Goal: Book appointment/travel/reservation

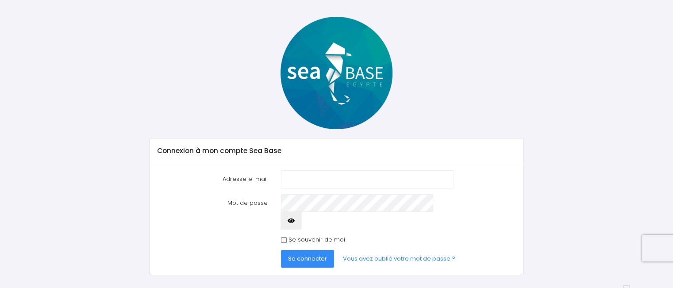
scroll to position [31, 0]
type input "marion.plancon@gmail.com"
click at [322, 255] on span "Se connecter" at bounding box center [307, 259] width 39 height 8
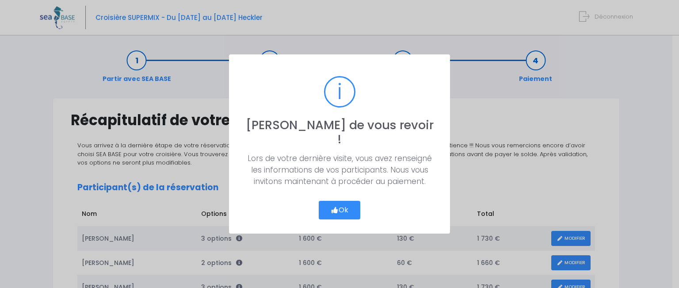
click at [341, 201] on button "Ok" at bounding box center [340, 210] width 42 height 19
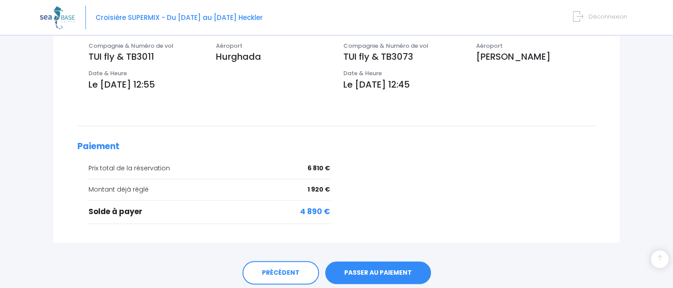
scroll to position [405, 0]
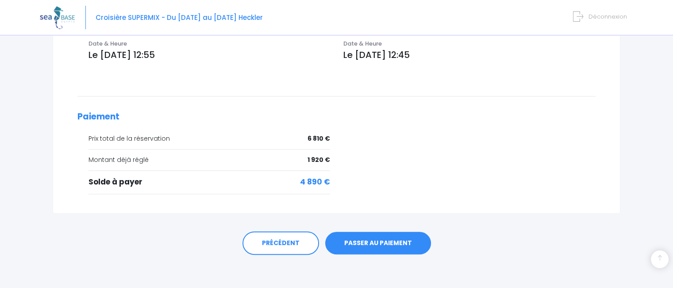
click at [420, 234] on link "PASSER AU PAIEMENT" at bounding box center [378, 243] width 106 height 23
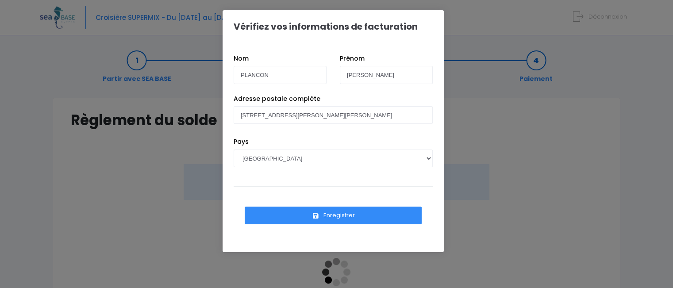
click at [433, 158] on div "Pays AFGHANISTAN AFRIQUE DU SUD ÅLAND, ÎLES ALBANIE ALGÉRIE ALLEMAGNE ANDORRE A…" at bounding box center [333, 158] width 212 height 43
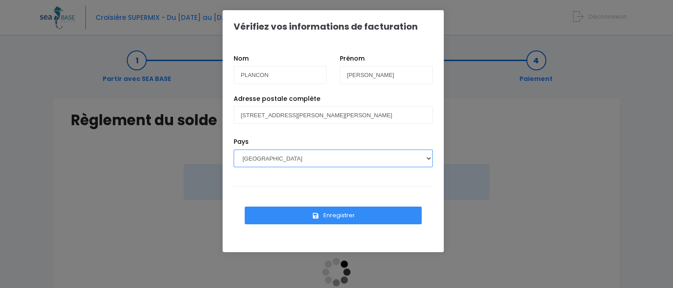
click at [426, 158] on select "AFGHANISTAN AFRIQUE DU SUD ÅLAND, ÎLES ALBANIE ALGÉRIE ALLEMAGNE ANDORRE ANGOLA…" at bounding box center [333, 158] width 199 height 18
select select "BE"
click at [234, 149] on select "AFGHANISTAN AFRIQUE DU SUD ÅLAND, ÎLES ALBANIE ALGÉRIE ALLEMAGNE ANDORRE ANGOLA…" at bounding box center [333, 158] width 199 height 18
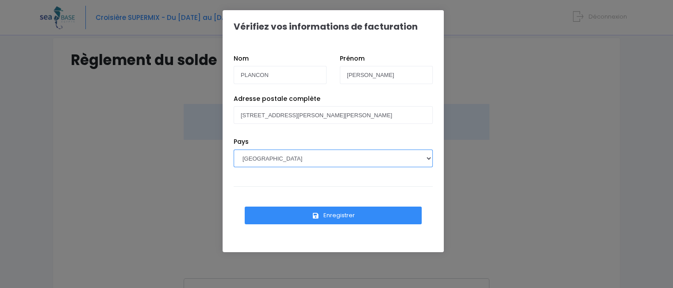
scroll to position [75, 0]
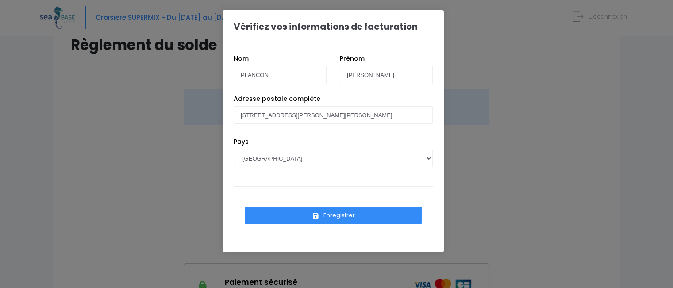
click at [363, 208] on button "Enregistrer" at bounding box center [333, 216] width 177 height 18
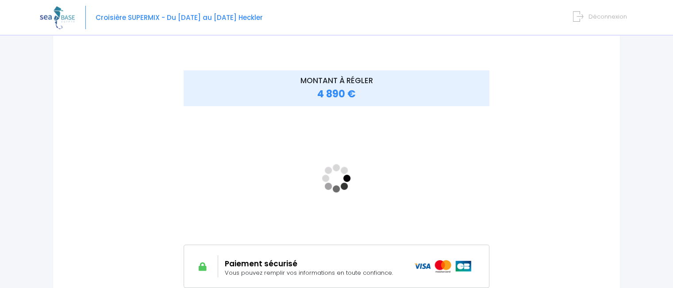
scroll to position [96, 0]
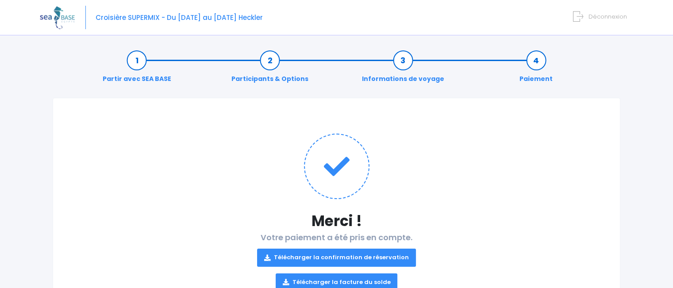
scroll to position [44, 0]
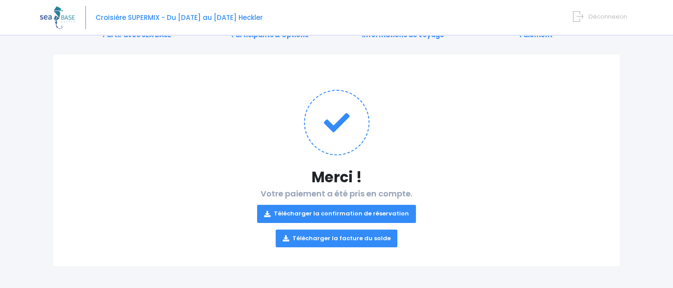
click at [379, 215] on link "Télécharger la confirmation de réservation" at bounding box center [336, 214] width 159 height 18
click at [350, 238] on link "Télécharger la facture du solde" at bounding box center [337, 239] width 122 height 18
